Goal: Task Accomplishment & Management: Manage account settings

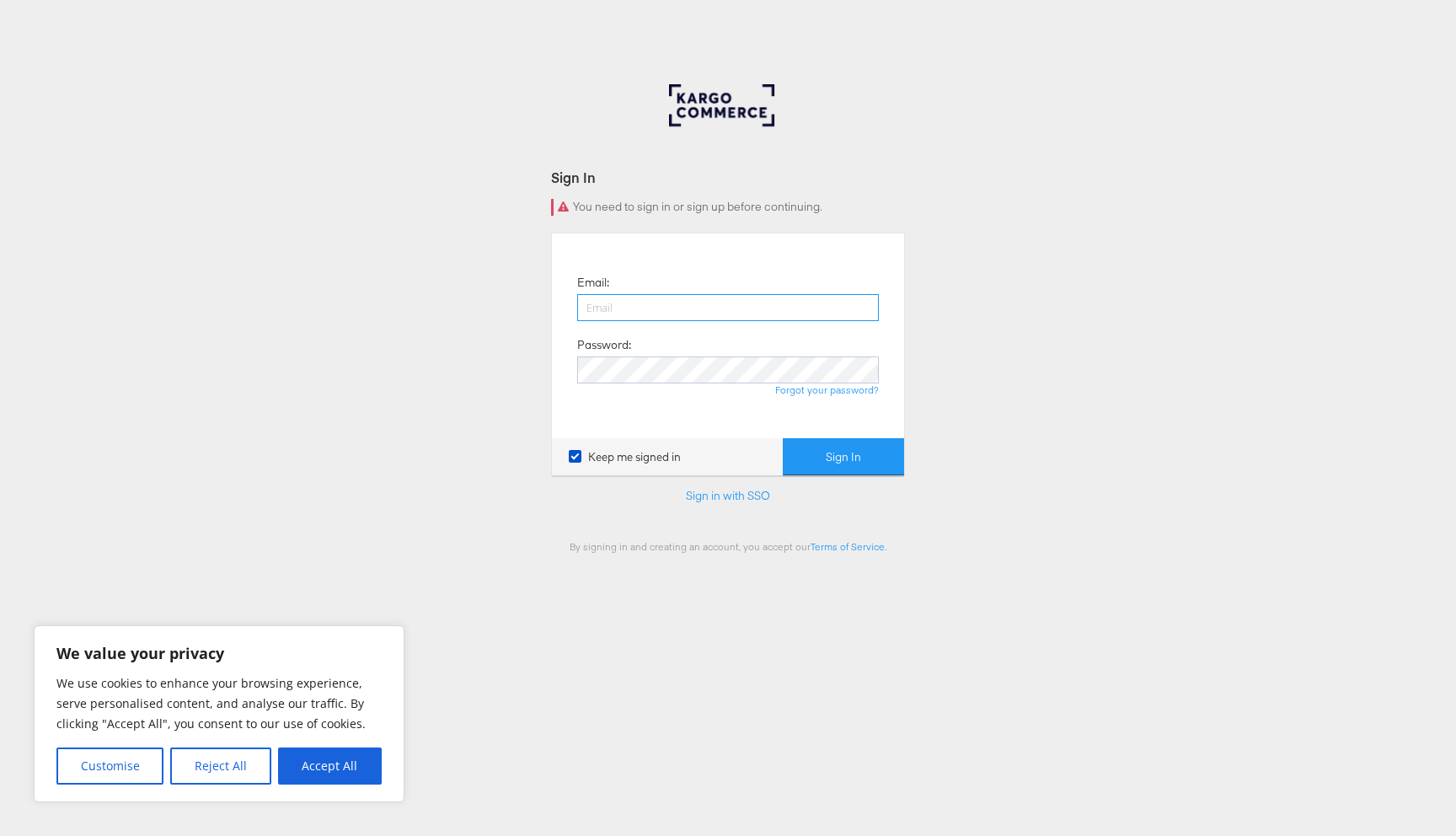
type input "[EMAIL_ADDRESS][PERSON_NAME][DOMAIN_NAME]"
click at [826, 468] on button "Sign In" at bounding box center [843, 456] width 121 height 37
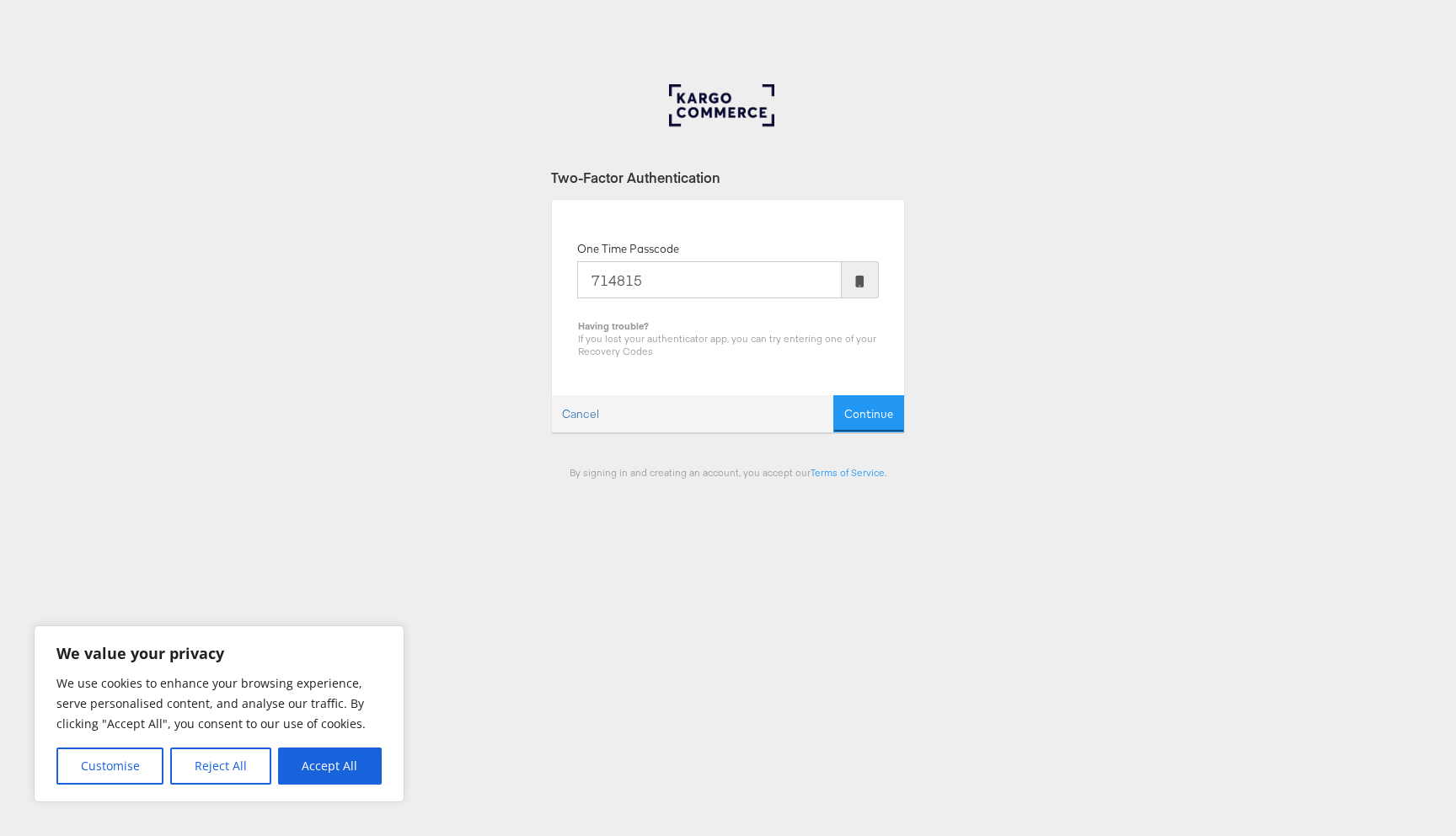
type input "714815"
click at [833, 395] on button "Continue" at bounding box center [868, 414] width 71 height 37
